Goal: Transaction & Acquisition: Purchase product/service

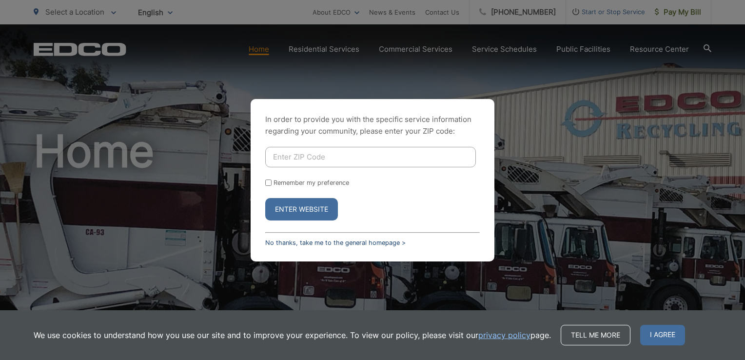
click at [290, 244] on link "No thanks, take me to the general homepage >" at bounding box center [335, 242] width 140 height 7
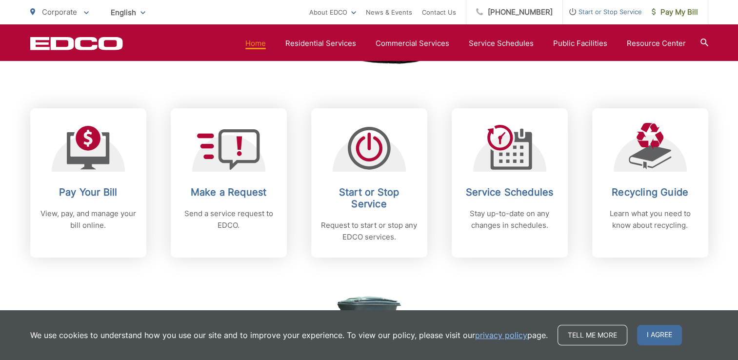
scroll to position [390, 0]
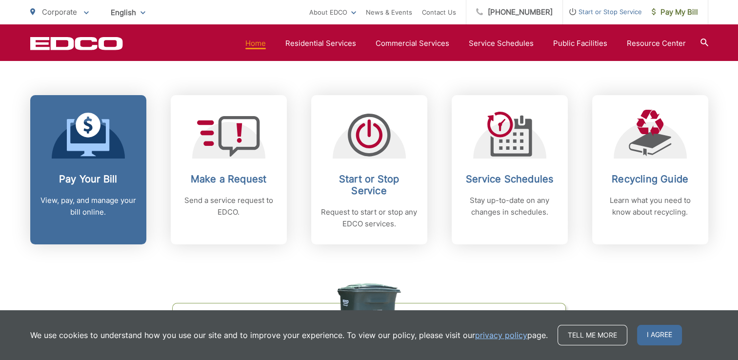
click at [123, 168] on link "Pay Your Bill View, pay, and manage your bill online." at bounding box center [88, 169] width 116 height 149
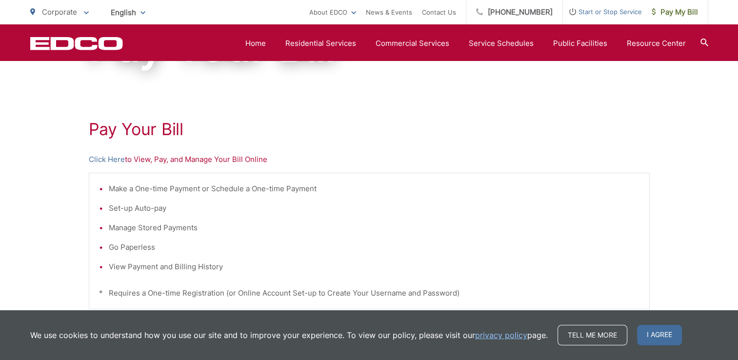
scroll to position [98, 0]
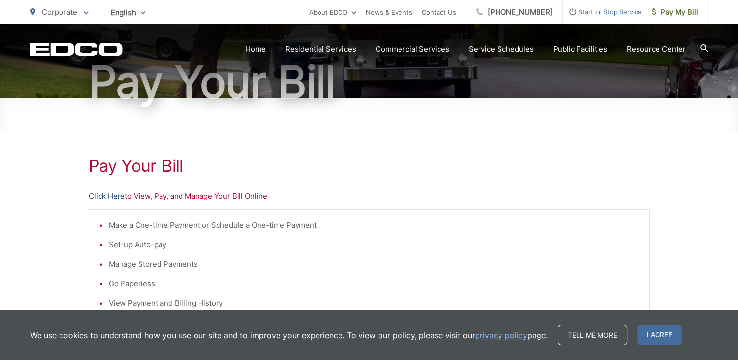
click at [111, 196] on link "Click Here" at bounding box center [107, 196] width 36 height 12
